Goal: Find contact information: Find contact information

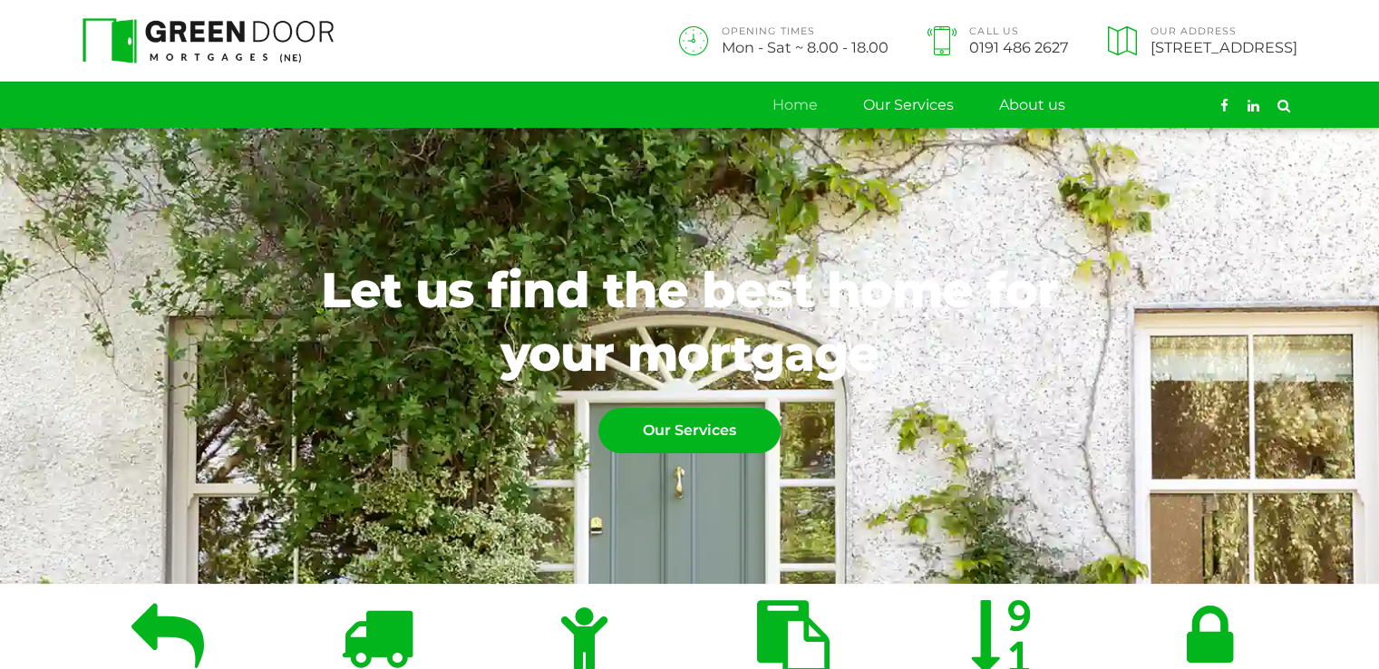
click at [1144, 112] on link "Contact" at bounding box center [1140, 105] width 59 height 45
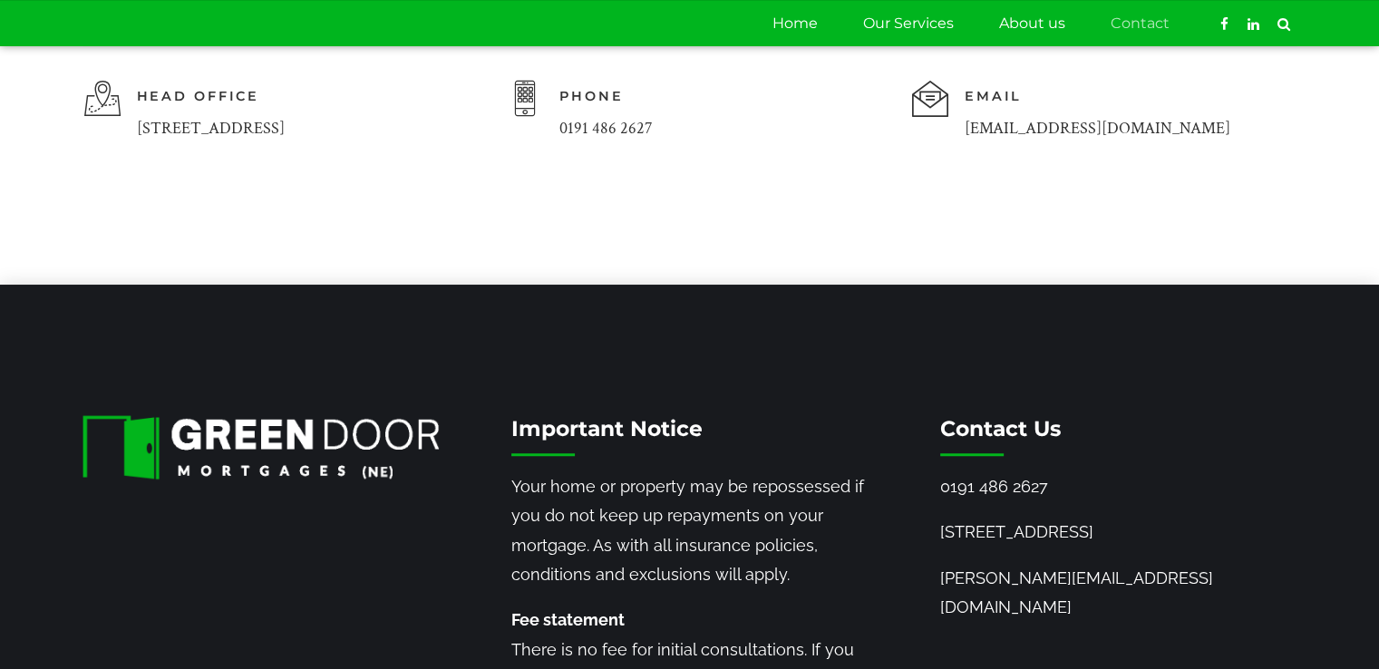
scroll to position [907, 0]
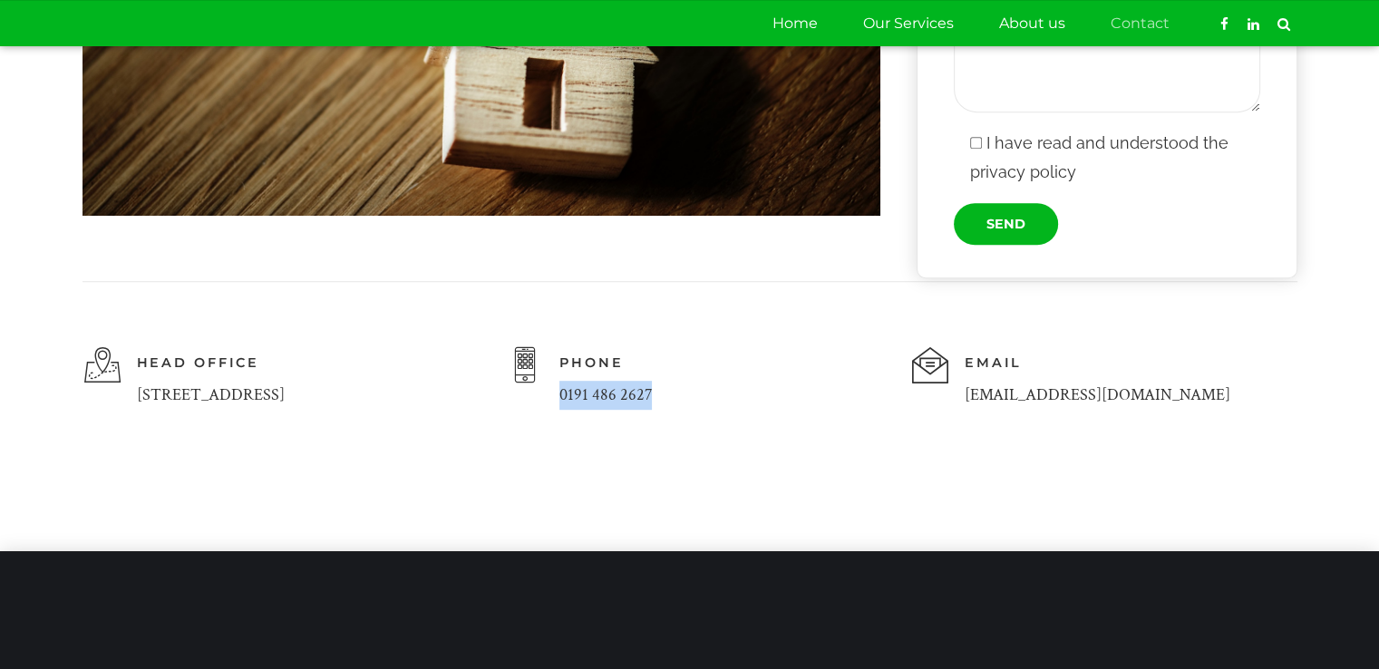
drag, startPoint x: 674, startPoint y: 415, endPoint x: 562, endPoint y: 423, distance: 111.8
click at [562, 421] on div "Phone [PHONE_NUMBER]" at bounding box center [689, 383] width 369 height 73
copy div "0191 486 2627"
